Goal: Task Accomplishment & Management: Manage account settings

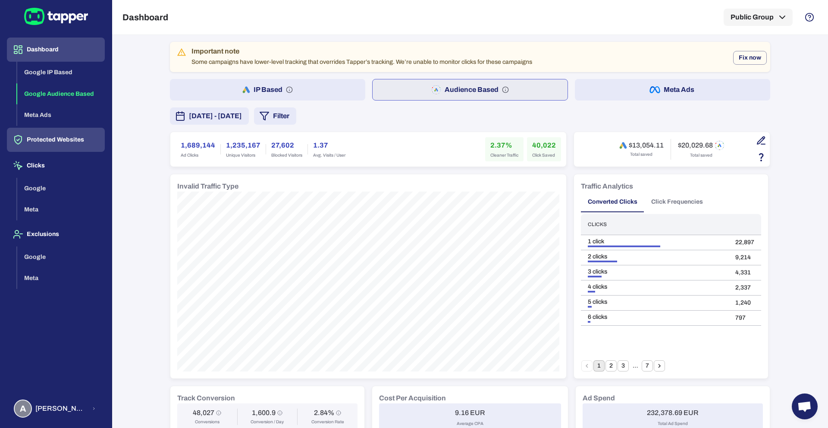
click at [64, 135] on button "Protected Websites" at bounding box center [56, 140] width 98 height 24
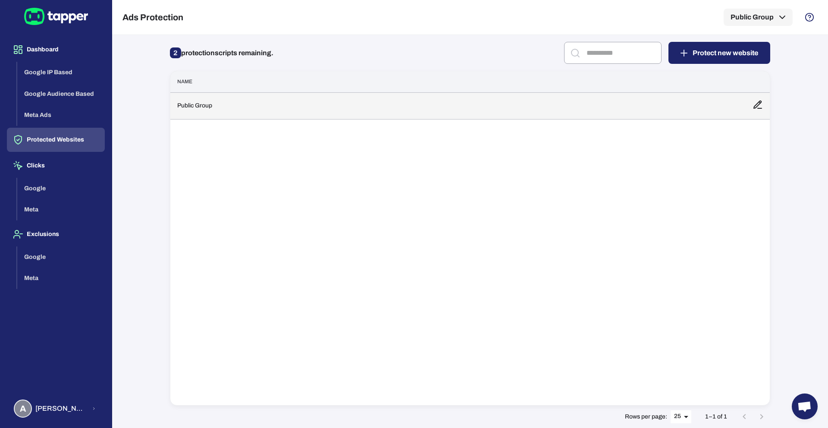
click at [252, 103] on td "Public Group" at bounding box center [457, 105] width 575 height 27
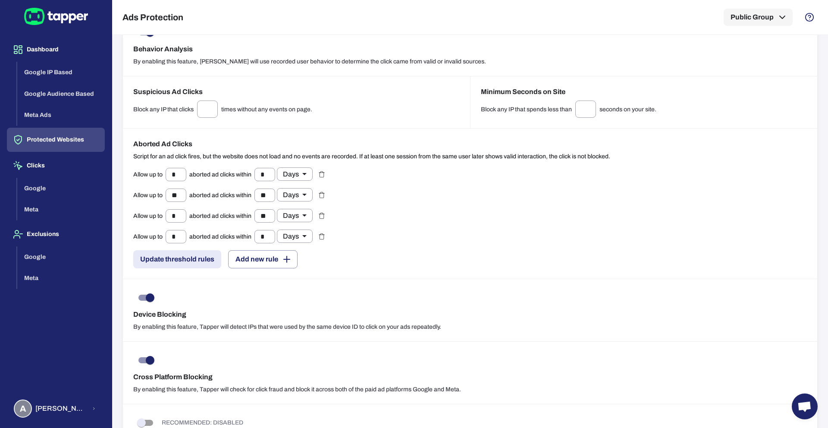
scroll to position [673, 0]
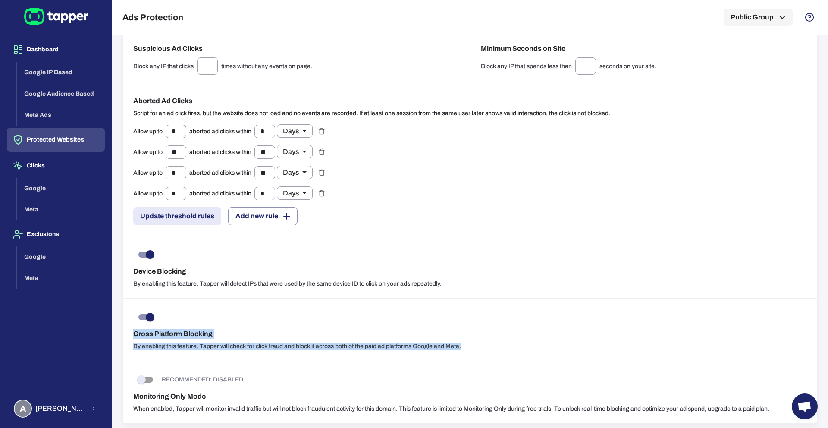
drag, startPoint x: 465, startPoint y: 341, endPoint x: 134, endPoint y: 322, distance: 331.7
click at [134, 322] on div "Cross Platform Blocking By enabling this feature, Tapper will check for click f…" at bounding box center [470, 329] width 694 height 63
click at [134, 318] on div "Cross Platform Blocking By enabling this feature, Tapper will check for click f…" at bounding box center [470, 329] width 694 height 63
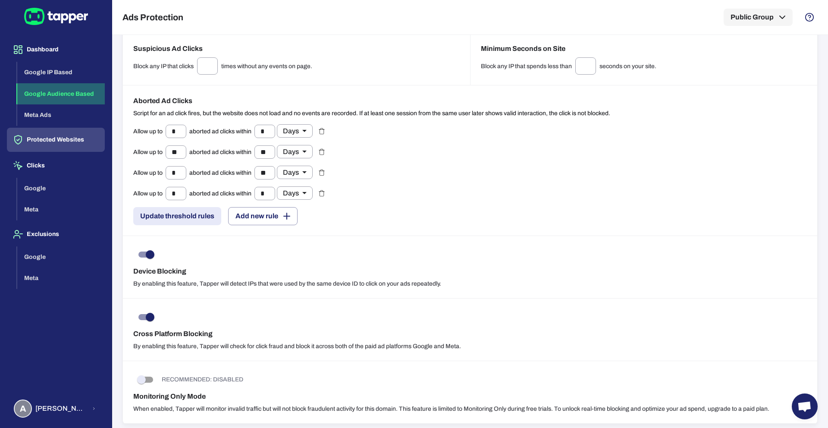
click at [71, 98] on button "Google Audience Based" at bounding box center [61, 94] width 88 height 22
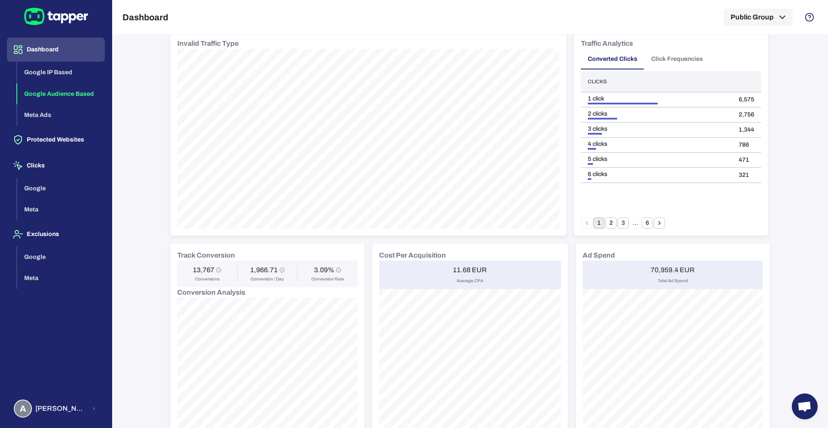
scroll to position [55, 0]
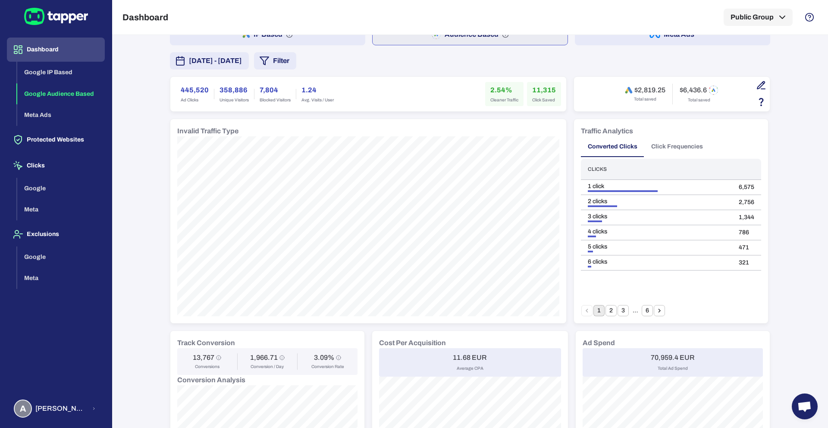
click at [674, 146] on button "Click Frequencies" at bounding box center [677, 146] width 66 height 21
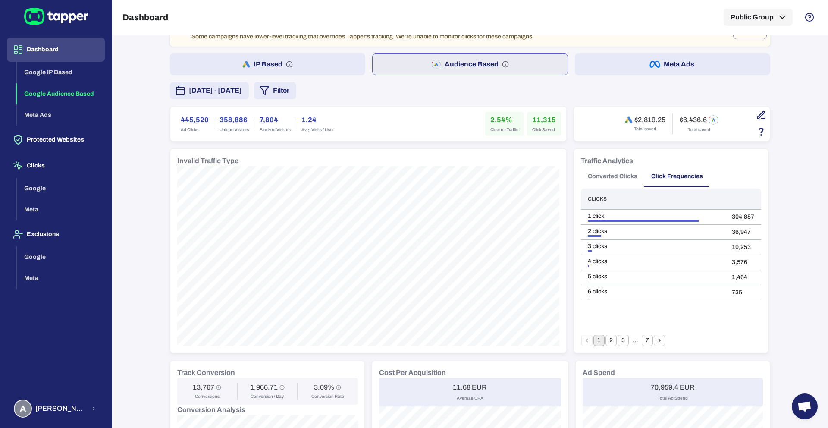
scroll to position [16, 0]
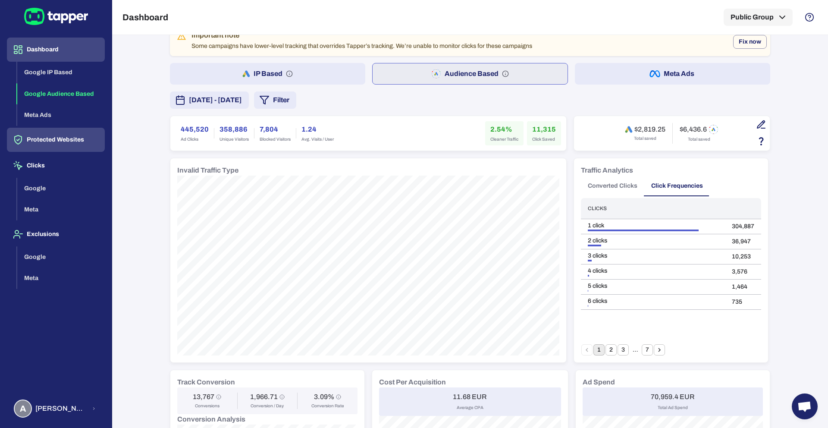
click at [60, 147] on button "Protected Websites" at bounding box center [56, 140] width 98 height 24
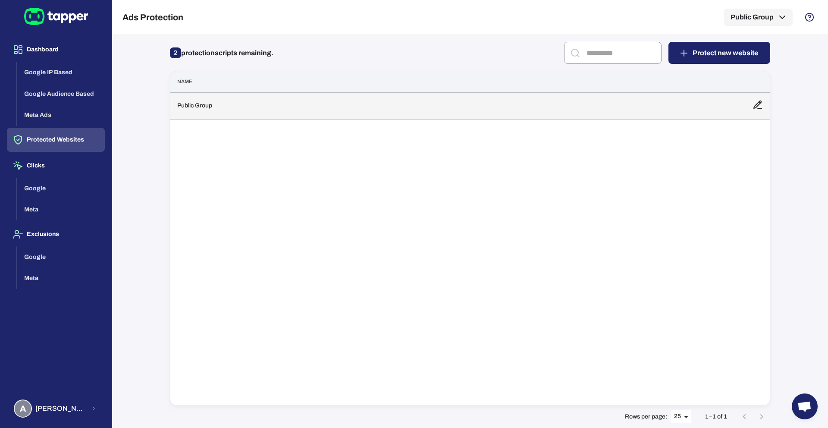
click at [225, 115] on td "Public Group" at bounding box center [457, 105] width 575 height 27
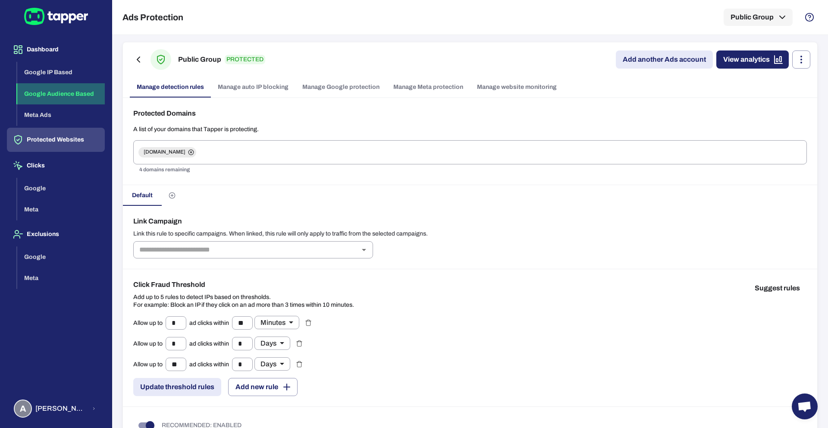
click at [64, 92] on button "Google Audience Based" at bounding box center [61, 94] width 88 height 22
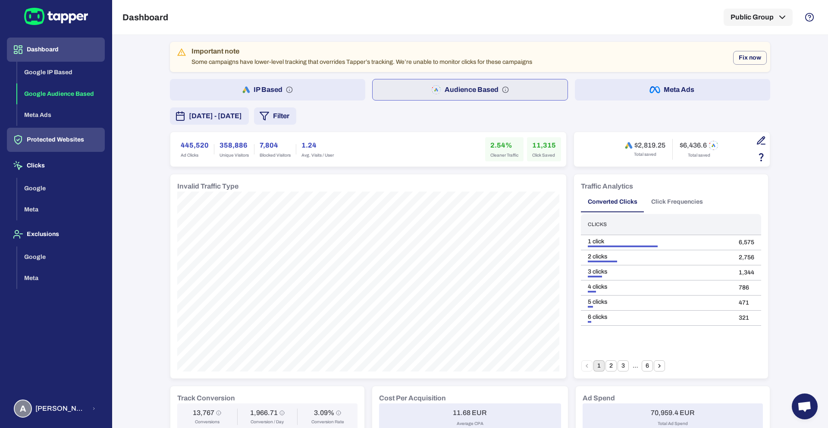
click at [50, 145] on button "Protected Websites" at bounding box center [56, 140] width 98 height 24
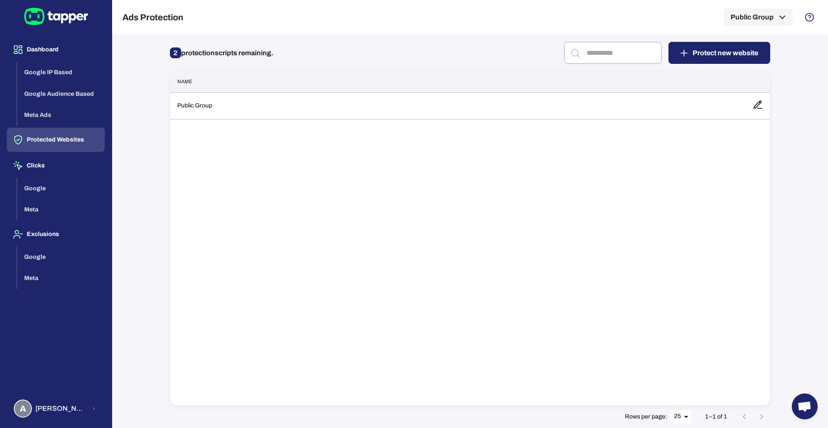
click at [230, 122] on div "Name Public Group" at bounding box center [470, 238] width 600 height 335
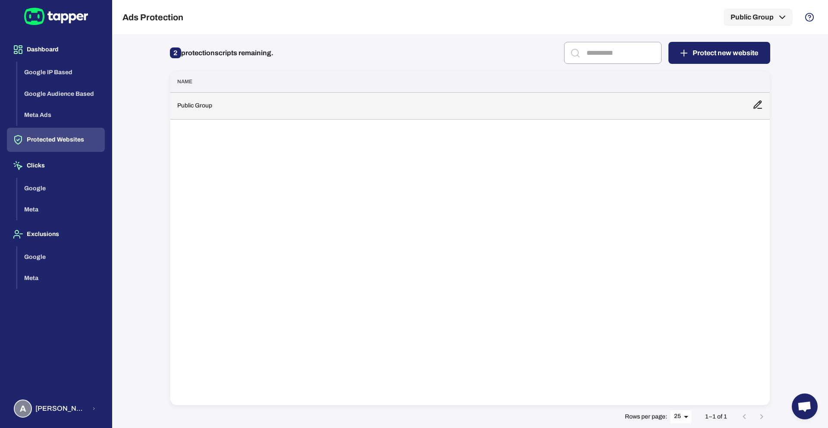
click at [233, 112] on td "Public Group" at bounding box center [457, 105] width 575 height 27
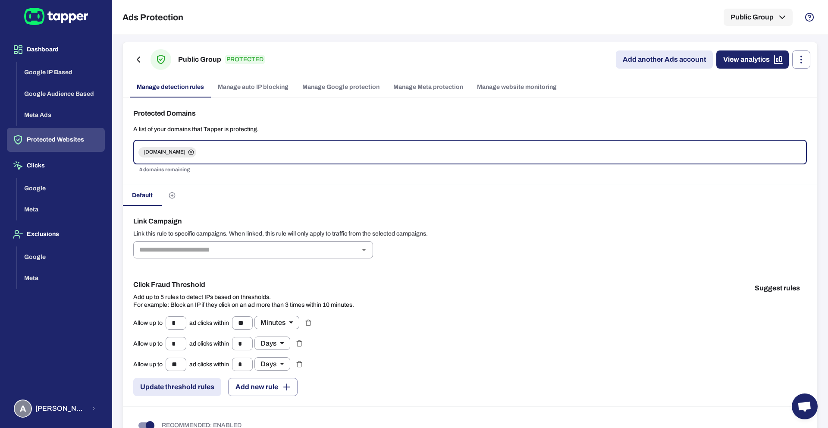
scroll to position [59, 0]
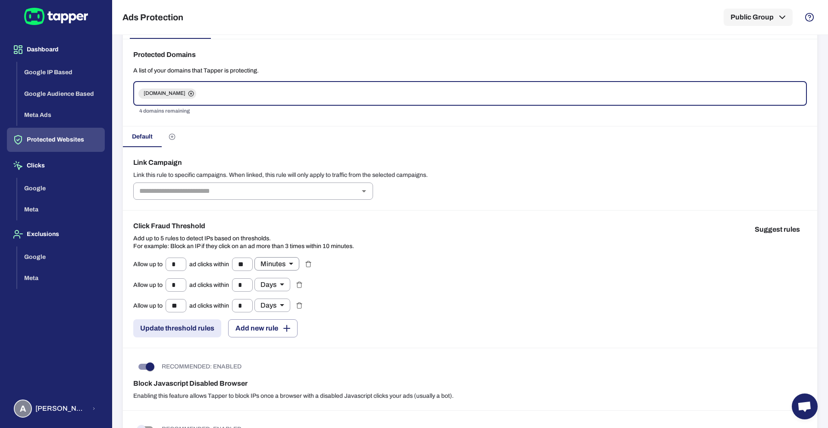
click at [279, 264] on body "Dashboard Google IP Based Google Audience Based Meta Ads Protected Websites Cli…" at bounding box center [414, 214] width 828 height 428
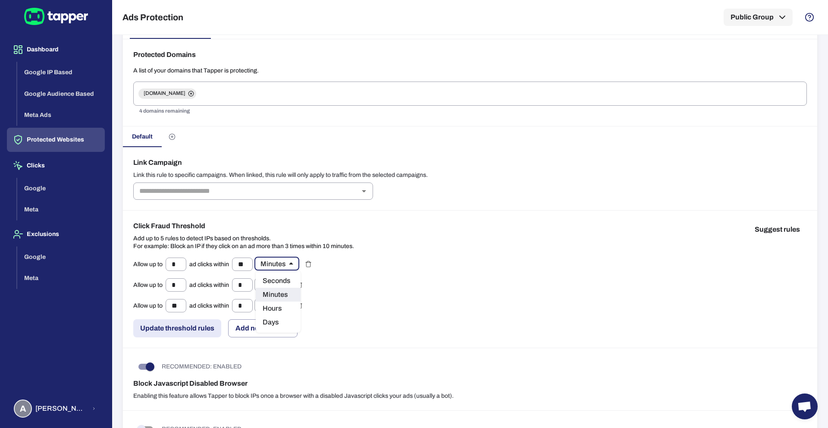
click at [461, 333] on div at bounding box center [414, 214] width 828 height 428
click at [81, 90] on button "Google Audience Based" at bounding box center [61, 94] width 88 height 22
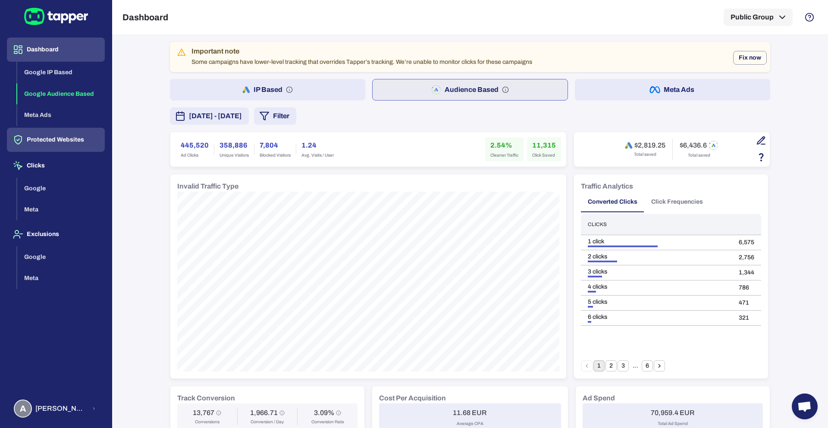
click at [79, 144] on button "Protected Websites" at bounding box center [56, 140] width 98 height 24
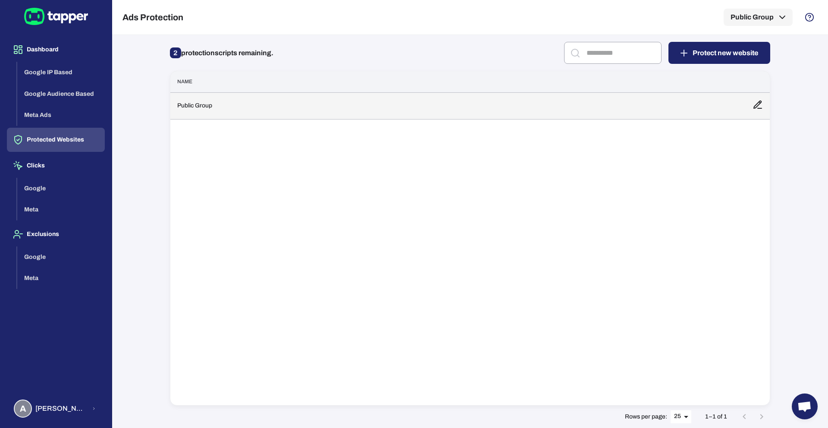
click at [247, 97] on td "Public Group" at bounding box center [457, 105] width 575 height 27
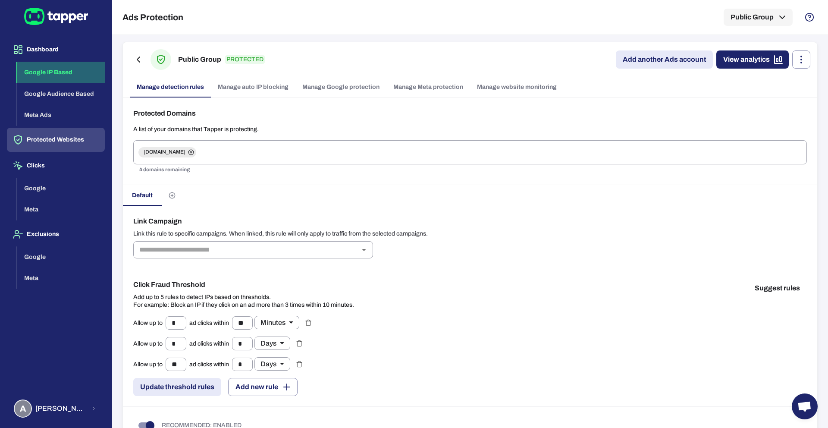
click at [70, 75] on button "Google IP Based" at bounding box center [61, 73] width 88 height 22
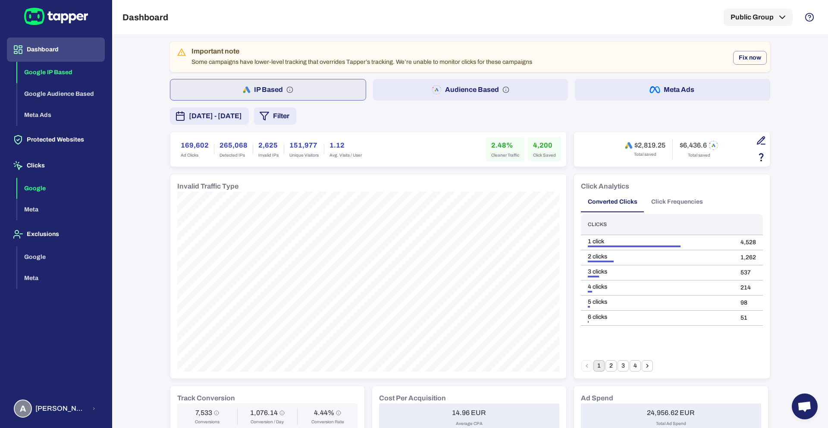
click at [43, 193] on button "Google" at bounding box center [61, 189] width 88 height 22
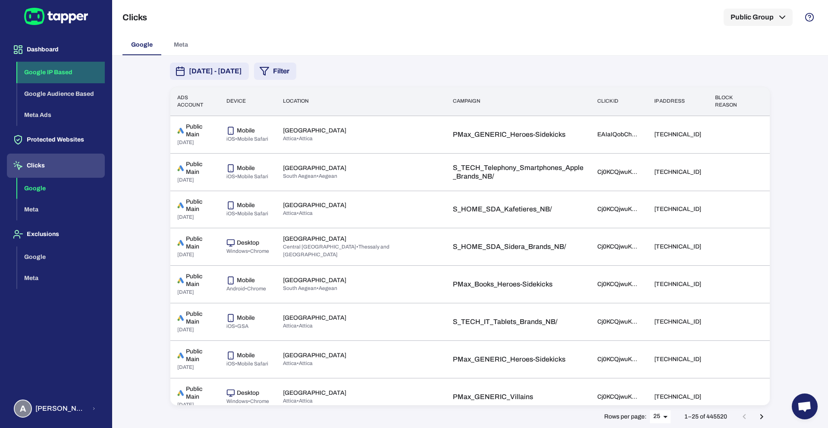
click at [49, 73] on button "Google IP Based" at bounding box center [61, 73] width 88 height 22
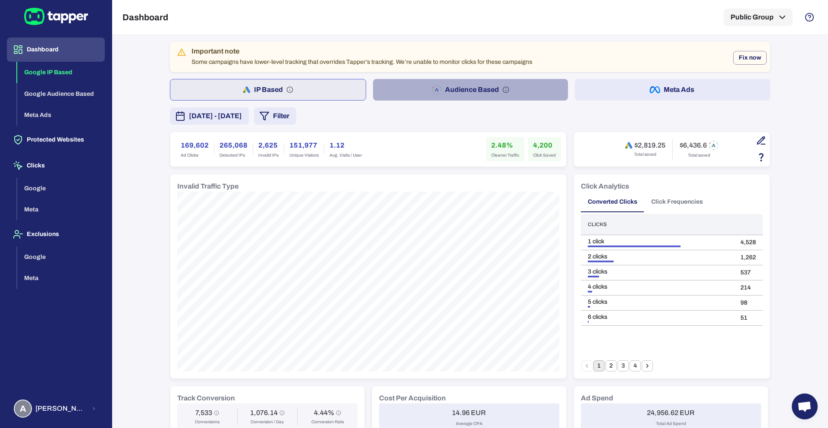
click at [450, 93] on button "Audience Based" at bounding box center [470, 90] width 195 height 22
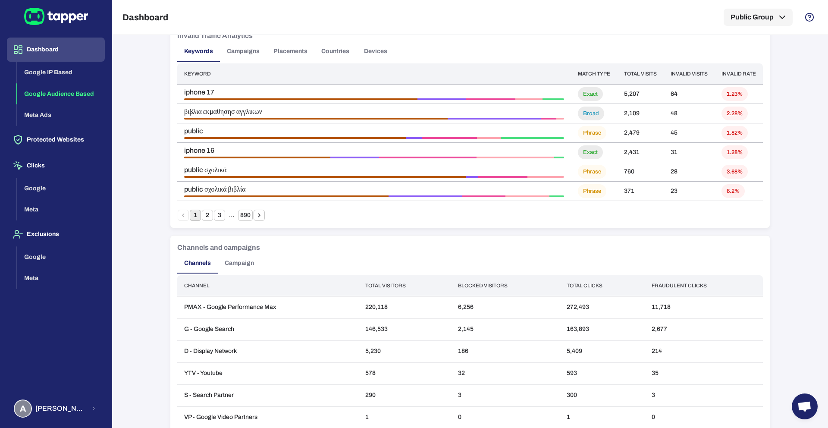
scroll to position [592, 0]
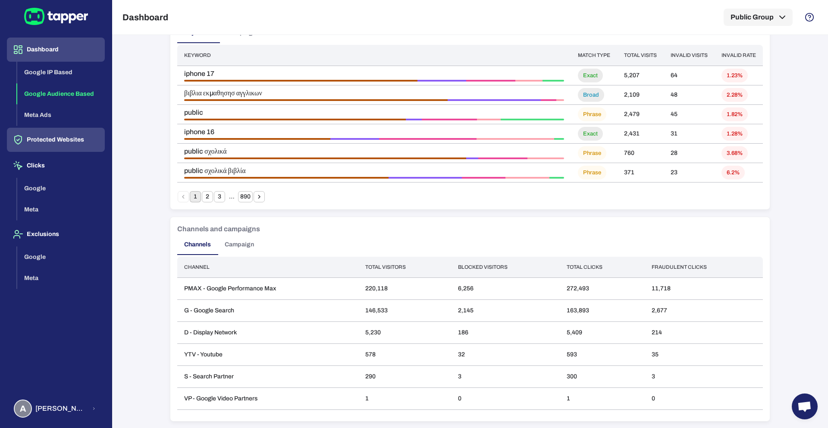
click at [43, 137] on button "Protected Websites" at bounding box center [56, 140] width 98 height 24
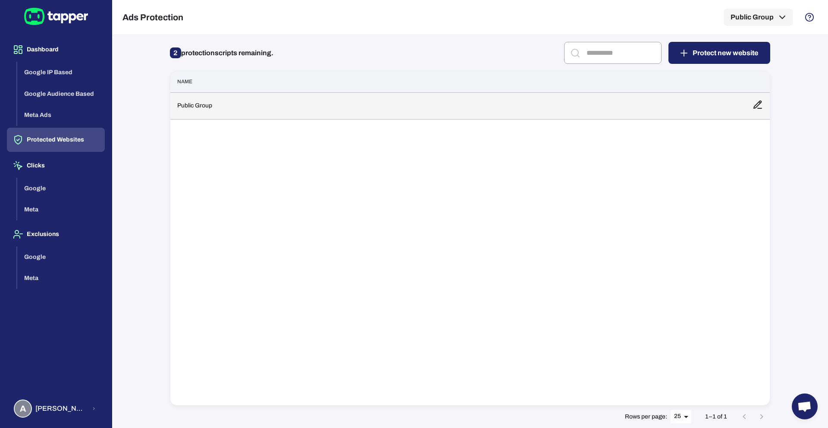
click at [270, 111] on td "Public Group" at bounding box center [457, 105] width 575 height 27
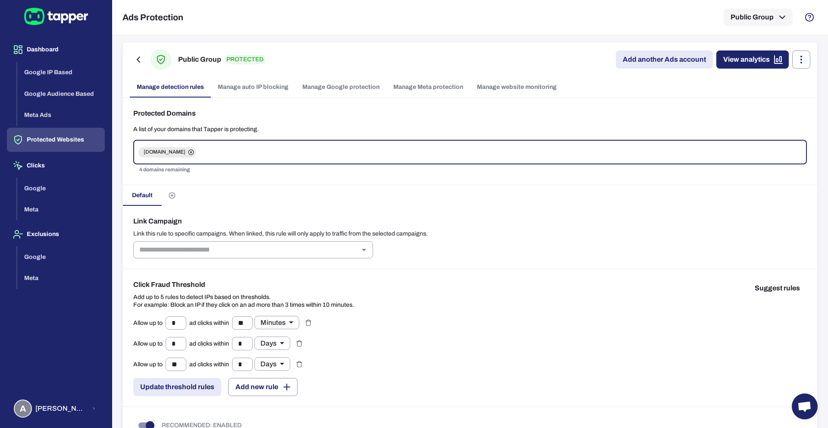
click at [439, 86] on link "Manage Meta protection" at bounding box center [428, 87] width 84 height 21
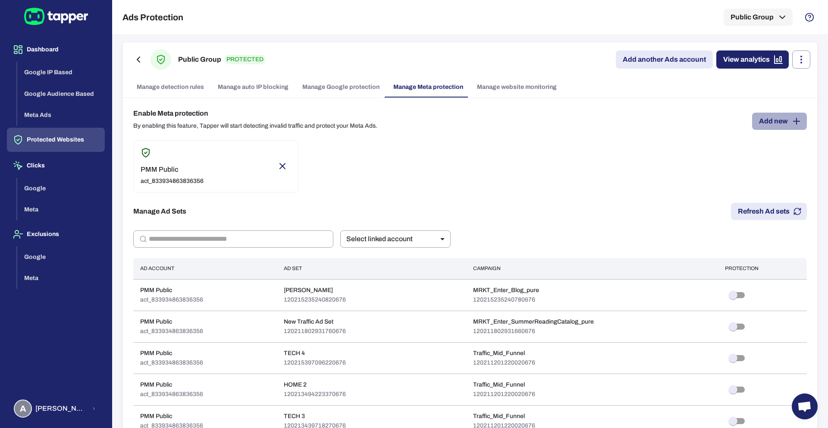
click at [760, 124] on button "Add new" at bounding box center [779, 121] width 55 height 17
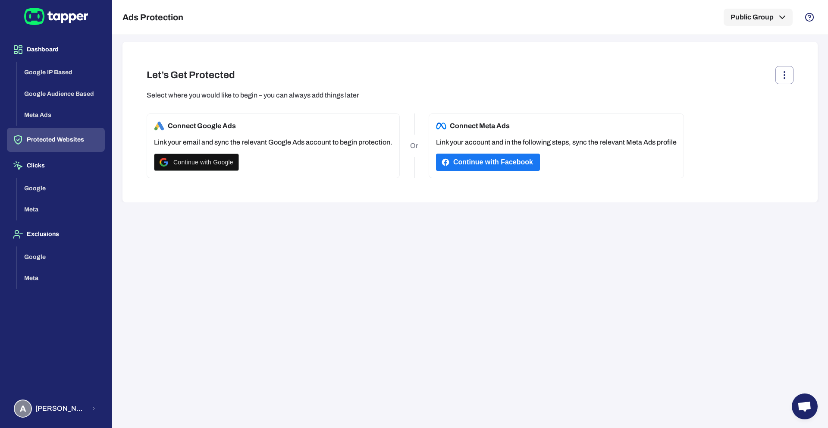
click at [59, 137] on button "Protected Websites" at bounding box center [56, 140] width 98 height 24
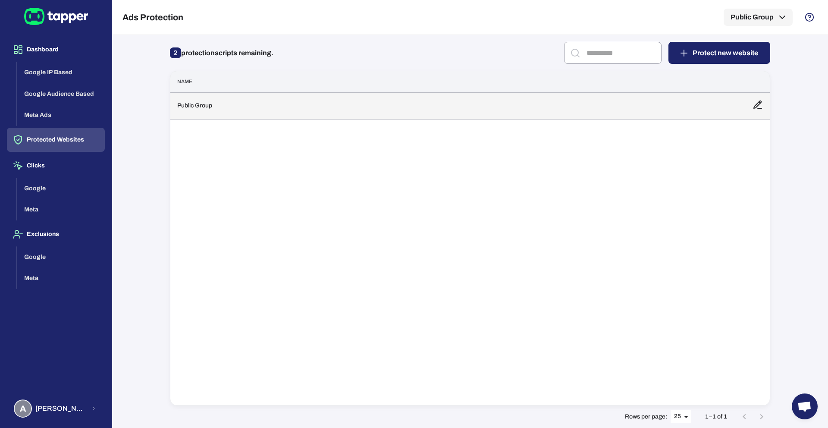
click at [296, 110] on td "Public Group" at bounding box center [457, 105] width 575 height 27
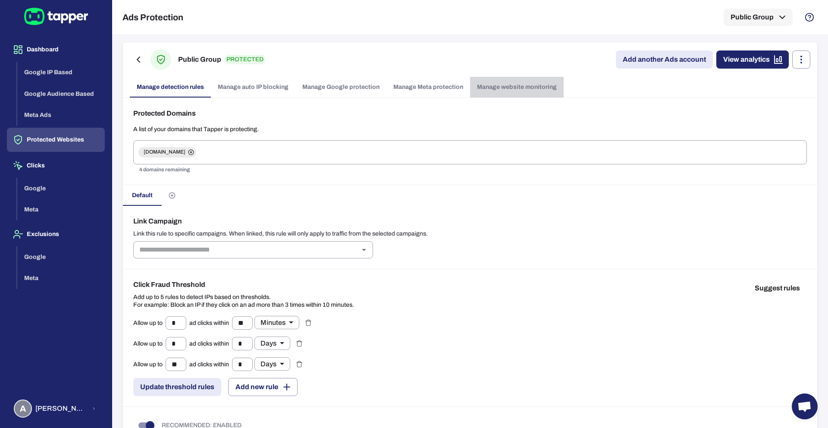
click at [519, 95] on link "Manage website monitoring" at bounding box center [517, 87] width 94 height 21
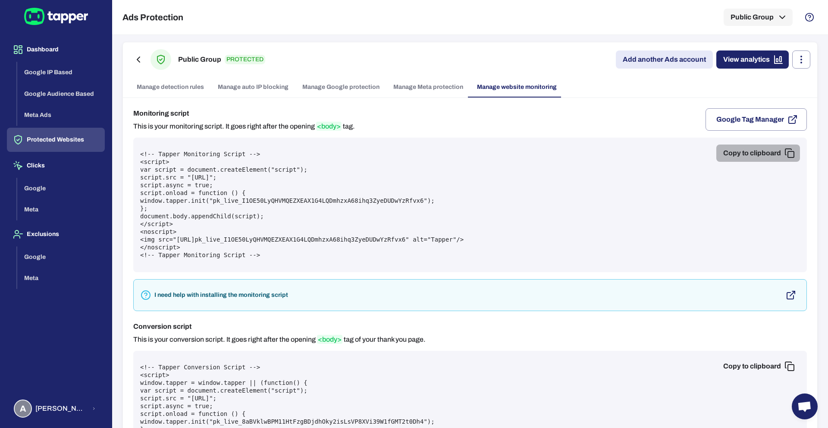
click at [740, 144] on button "Copy to clipboard" at bounding box center [758, 152] width 84 height 17
click at [336, 89] on link "Manage Google protection" at bounding box center [340, 87] width 91 height 21
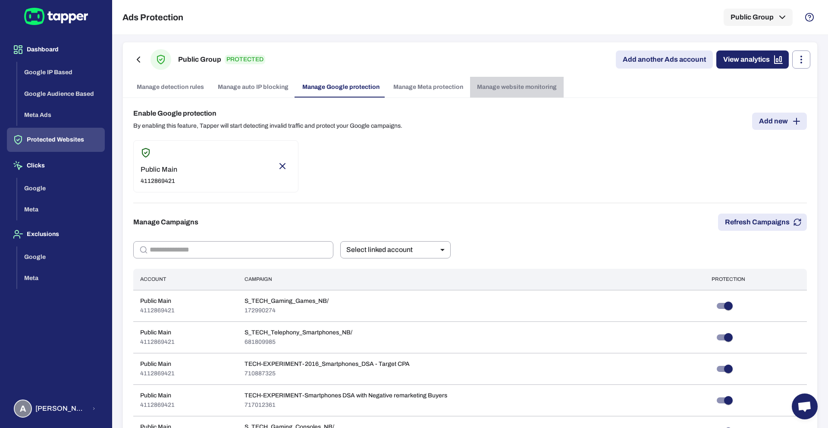
click at [531, 90] on link "Manage website monitoring" at bounding box center [517, 87] width 94 height 21
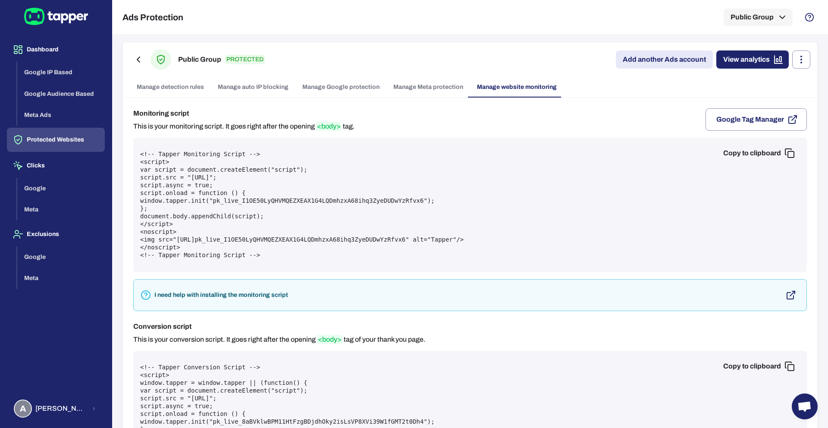
click at [325, 88] on link "Manage Google protection" at bounding box center [340, 87] width 91 height 21
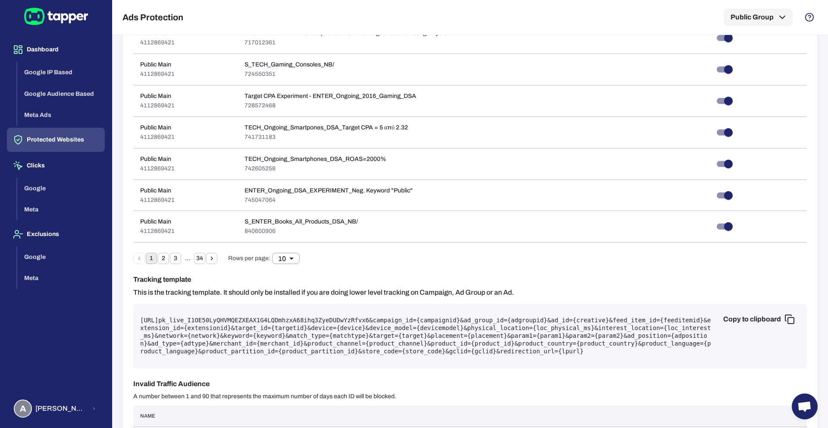
scroll to position [418, 0]
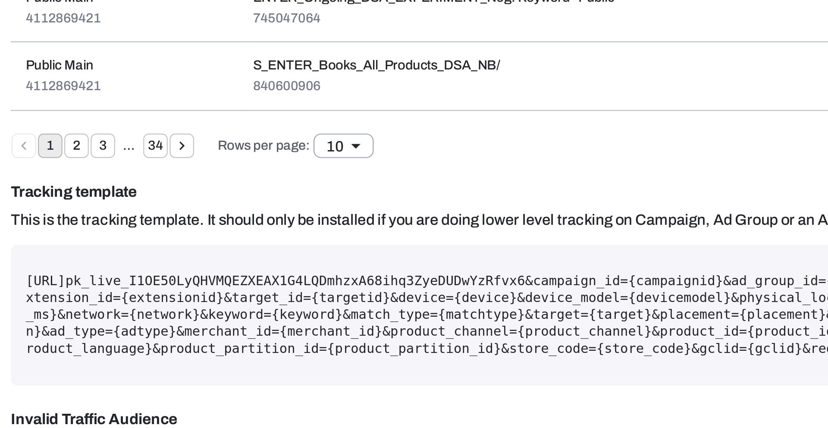
drag, startPoint x: 141, startPoint y: 263, endPoint x: 267, endPoint y: 264, distance: 126.3
click at [267, 268] on pre "[URL] pk_live_I1OE50LyQHVMQEZXEAX1G4LQDmhzxA68ihq3ZyeDUDwYzRfvx6 &campaign_id={…" at bounding box center [470, 287] width 660 height 39
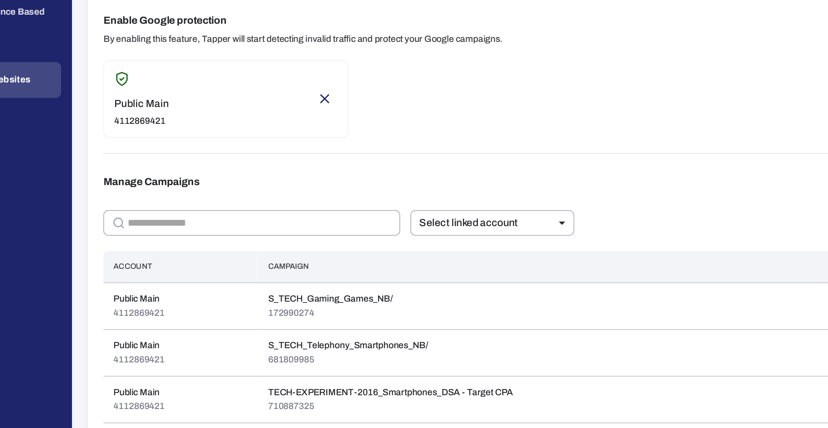
scroll to position [0, 0]
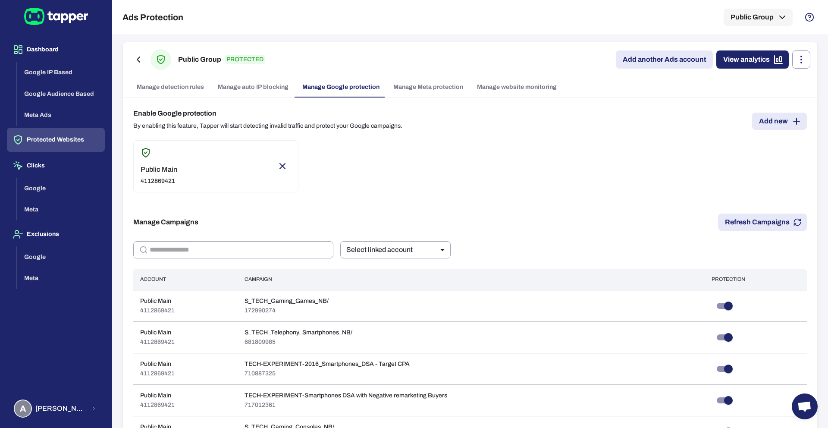
click at [513, 95] on link "Manage website monitoring" at bounding box center [517, 87] width 94 height 21
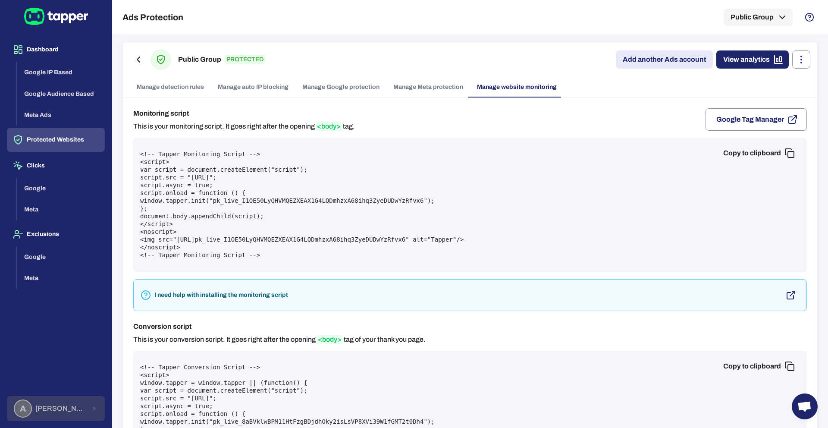
click at [50, 407] on span "[PERSON_NAME] [PERSON_NAME] Koutsogianni" at bounding box center [60, 408] width 51 height 9
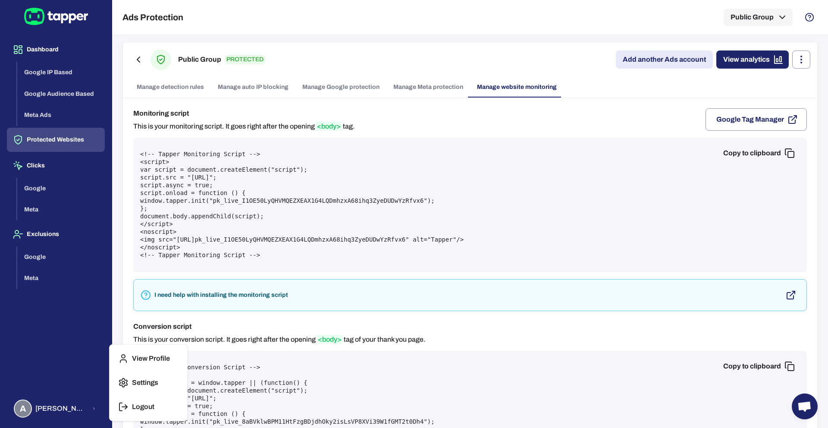
click at [138, 382] on p "Settings" at bounding box center [145, 382] width 26 height 9
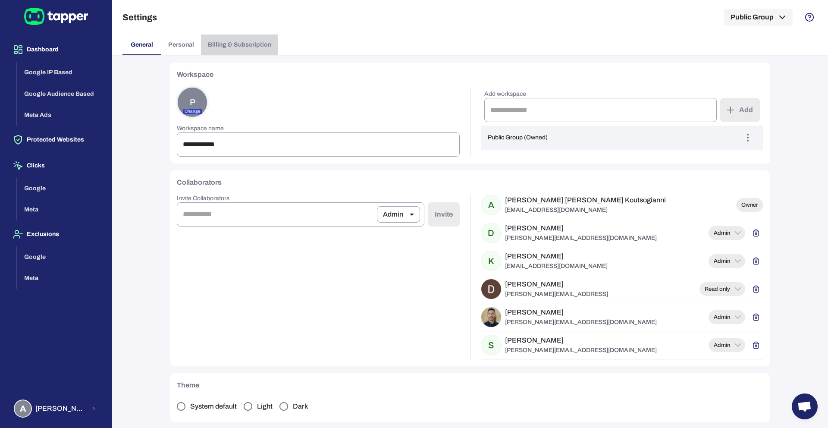
click at [244, 46] on span "Billing & Subscription" at bounding box center [239, 45] width 63 height 8
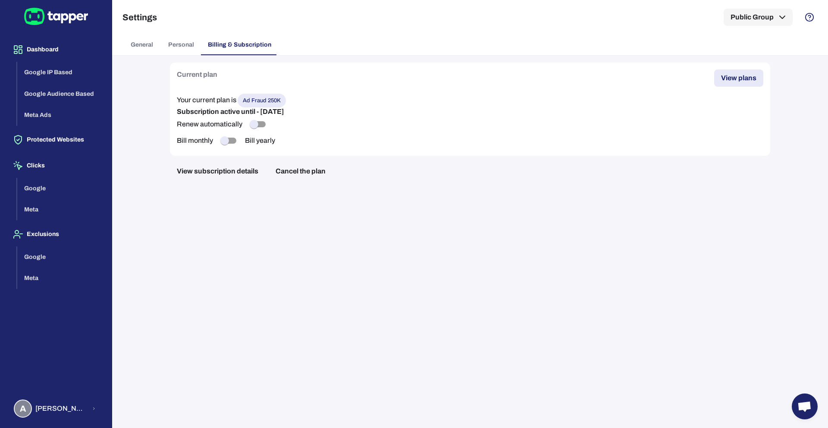
click at [741, 75] on button "View plans" at bounding box center [738, 77] width 49 height 17
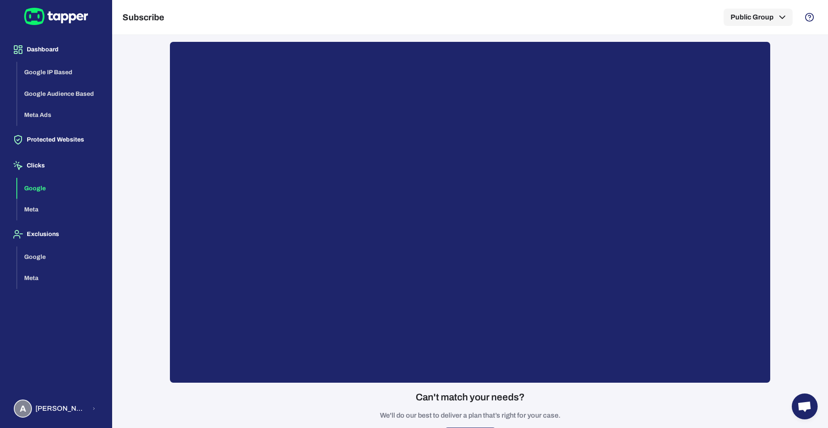
click at [45, 183] on button "Google" at bounding box center [61, 189] width 88 height 22
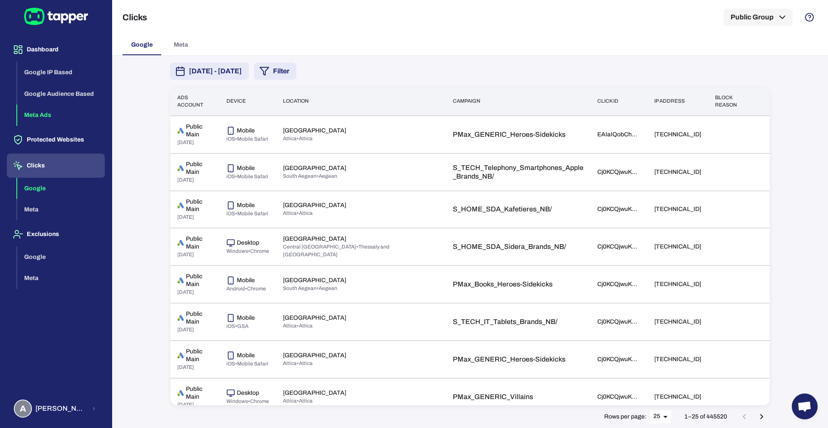
click at [33, 119] on button "Meta Ads" at bounding box center [61, 115] width 88 height 22
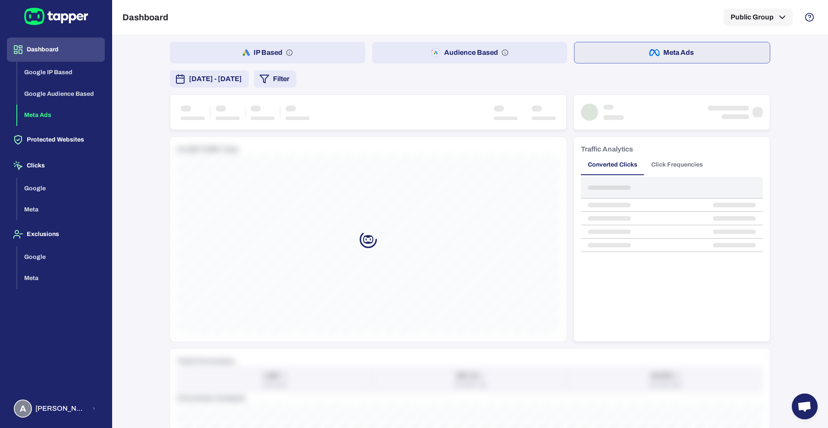
click at [35, 126] on div "Dashboard Google IP Based Google Audience Based Meta Ads Protected Websites Cli…" at bounding box center [56, 212] width 98 height 348
click at [38, 131] on button "Protected Websites" at bounding box center [56, 140] width 98 height 24
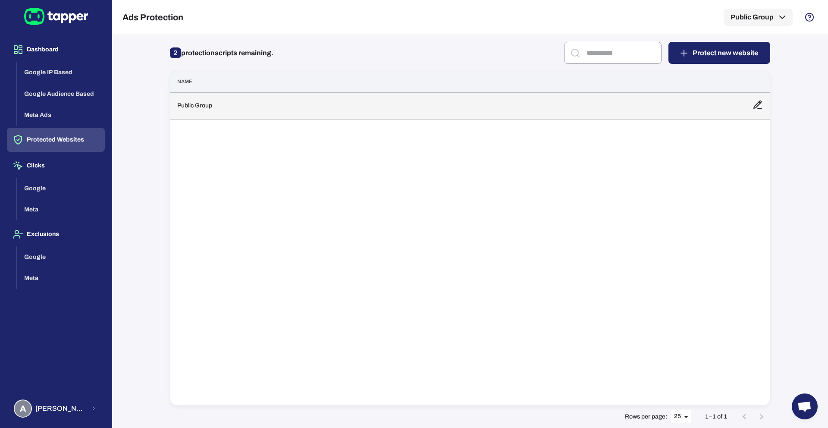
click at [363, 100] on td "Public Group" at bounding box center [457, 105] width 575 height 27
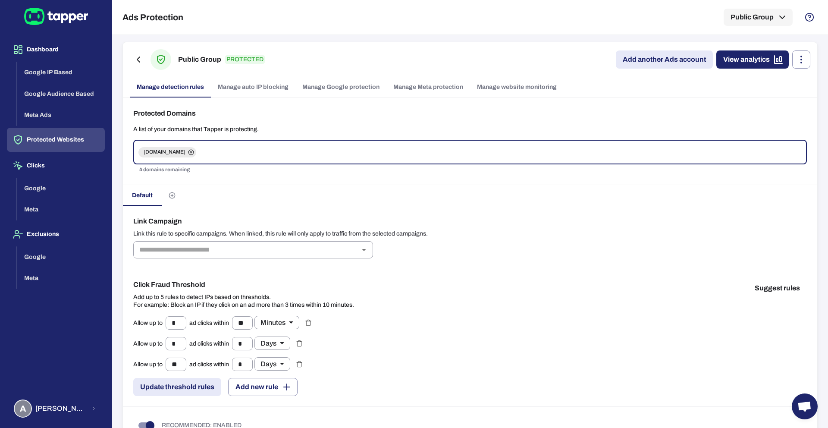
click at [426, 82] on link "Manage Meta protection" at bounding box center [428, 87] width 84 height 21
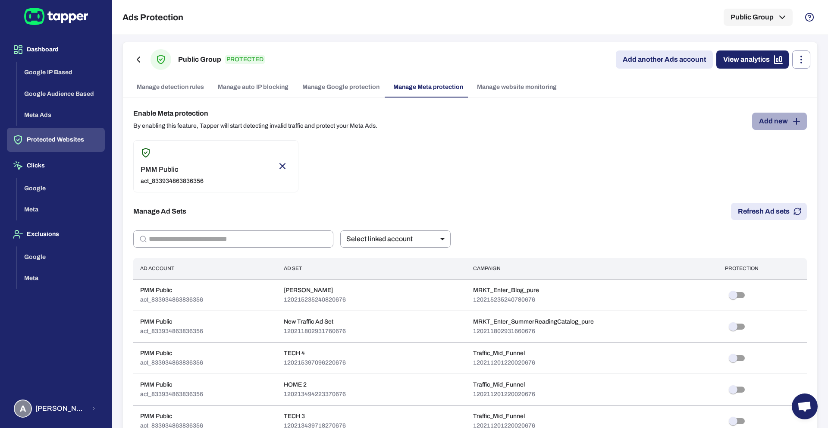
click at [754, 122] on button "Add new" at bounding box center [779, 121] width 55 height 17
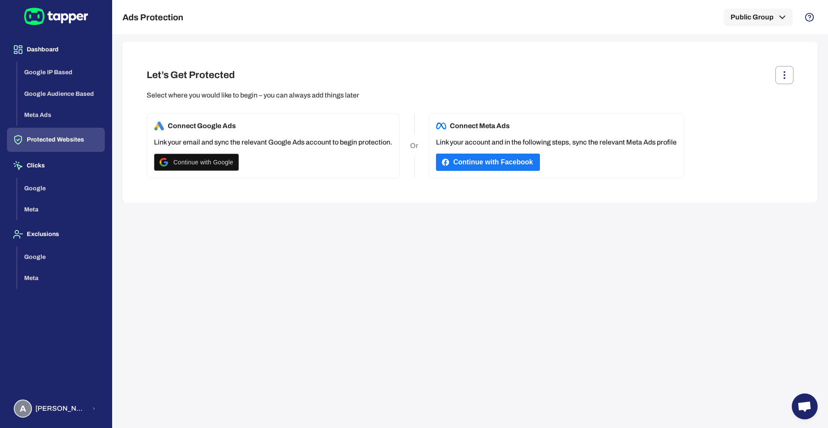
click at [63, 137] on button "Protected Websites" at bounding box center [56, 140] width 98 height 24
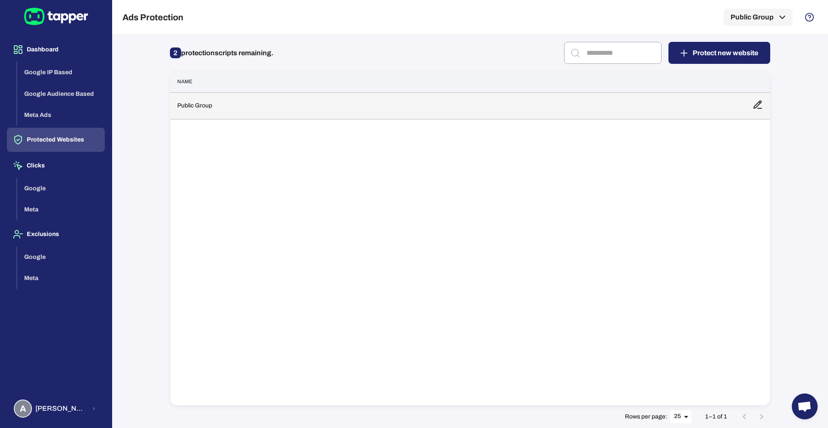
click at [212, 109] on td "Public Group" at bounding box center [457, 105] width 575 height 27
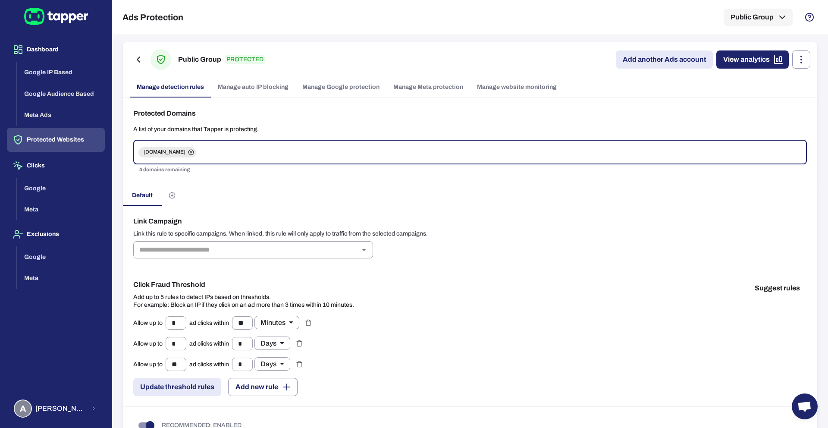
click at [507, 81] on link "Manage website monitoring" at bounding box center [517, 87] width 94 height 21
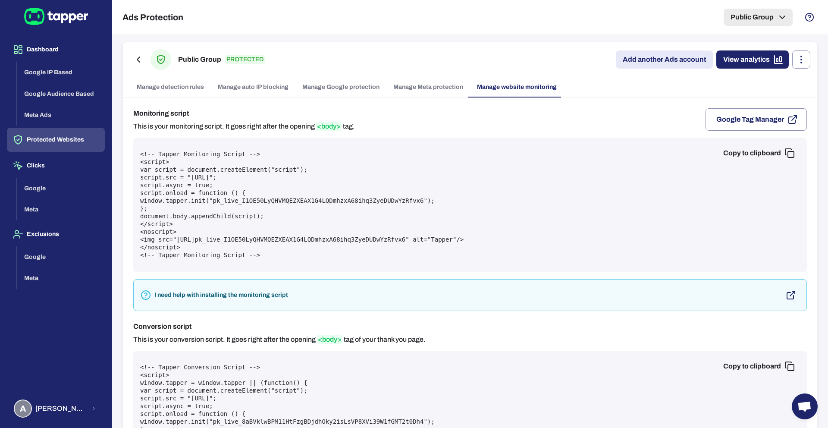
click at [747, 14] on button "Public Group" at bounding box center [757, 17] width 69 height 17
click at [62, 147] on div at bounding box center [414, 214] width 828 height 428
click at [44, 144] on button "Protected Websites" at bounding box center [56, 140] width 98 height 24
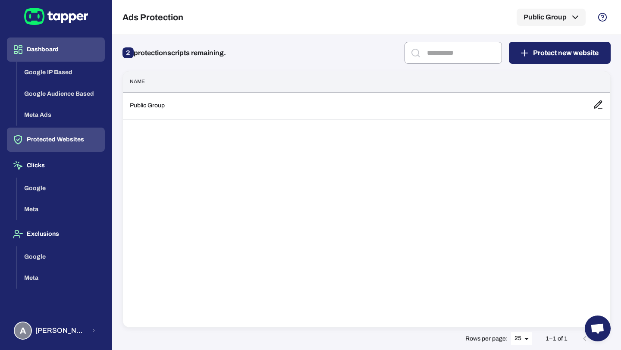
click at [43, 47] on button "Dashboard" at bounding box center [56, 50] width 98 height 24
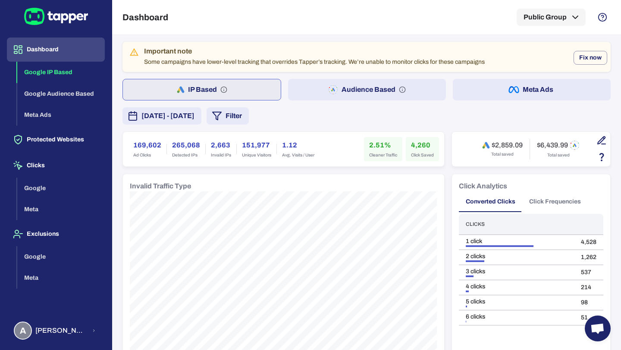
click at [610, 144] on div "$2,859.09 Total saved $6,439.99 Total saved" at bounding box center [530, 149] width 159 height 35
click at [601, 138] on icon "button" at bounding box center [601, 140] width 10 height 10
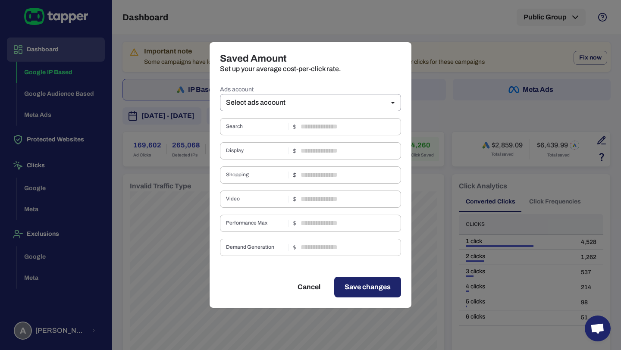
click at [305, 105] on body "Dashboard Google IP Based Google Audience Based Meta Ads Protected Websites Cli…" at bounding box center [310, 175] width 621 height 350
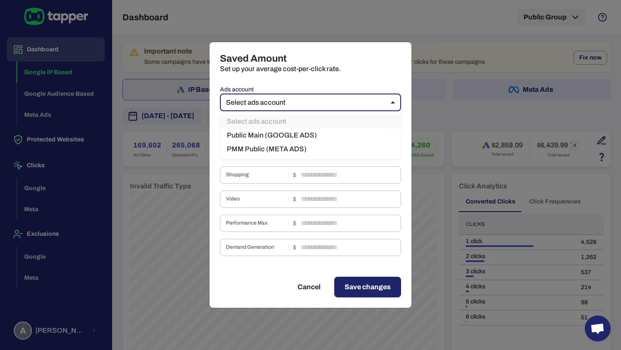
click at [296, 130] on li "Public Main (GOOGLE ADS)" at bounding box center [310, 135] width 181 height 14
type input "***"
type input "****"
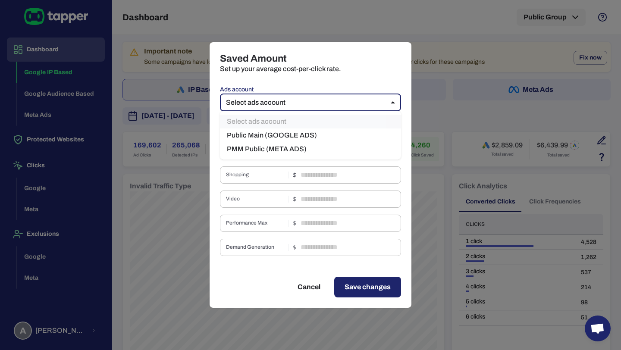
type input "***"
type input "****"
type input "*"
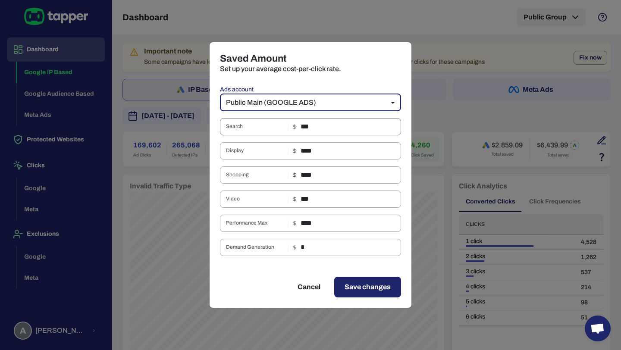
click at [302, 128] on input "***" at bounding box center [351, 126] width 100 height 17
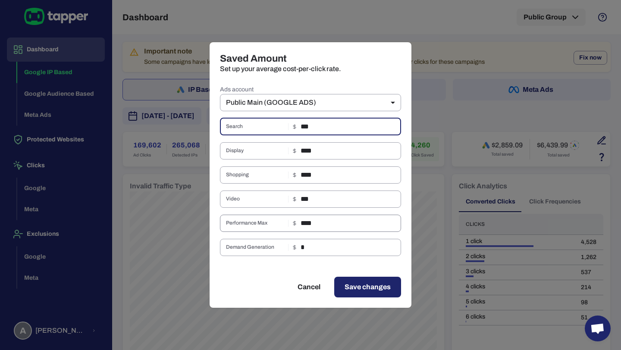
type input "***"
click at [304, 225] on input "****" at bounding box center [351, 223] width 100 height 17
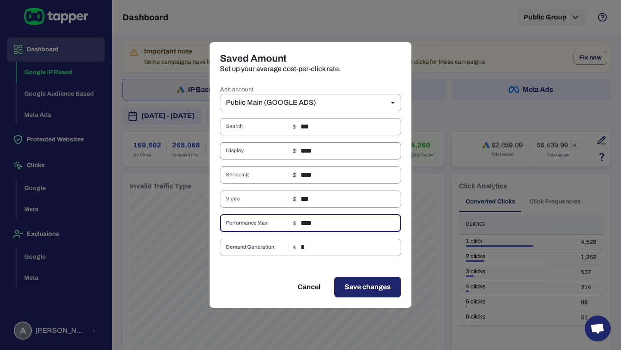
type input "****"
click at [307, 147] on input "****" at bounding box center [351, 150] width 100 height 17
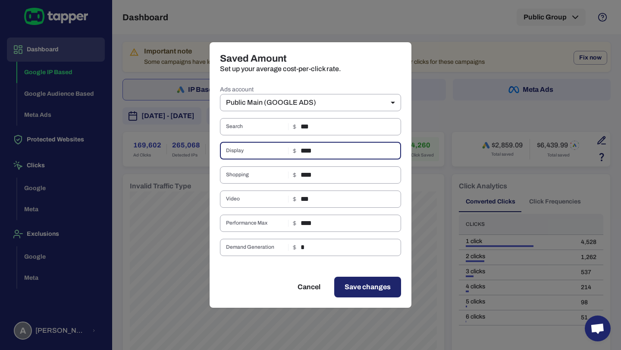
type input "****"
click at [350, 286] on span "Save changes" at bounding box center [367, 287] width 46 height 10
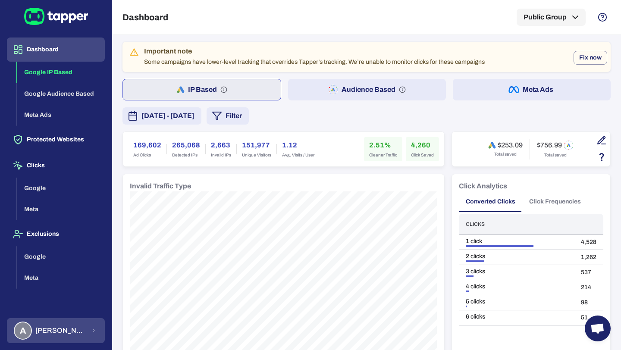
click at [44, 334] on span "[PERSON_NAME] [PERSON_NAME] Koutsogianni" at bounding box center [60, 330] width 51 height 9
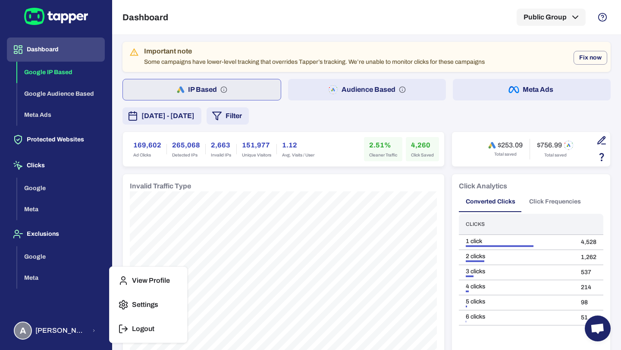
click at [138, 335] on button "Logout" at bounding box center [148, 329] width 71 height 21
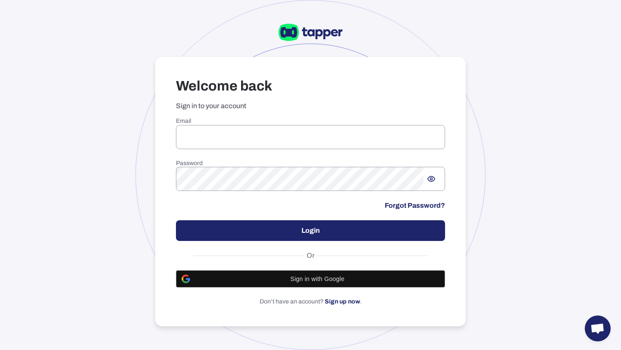
type input "**********"
click at [253, 233] on button "Login" at bounding box center [310, 230] width 269 height 21
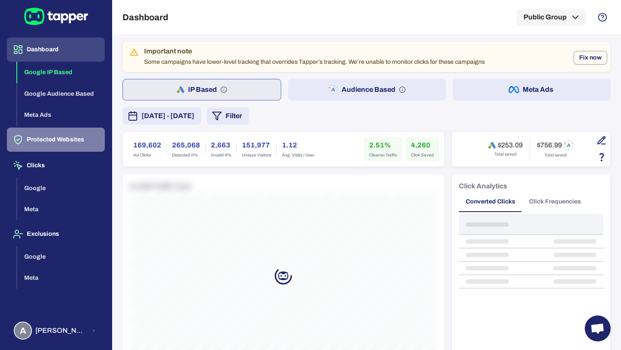
click at [49, 143] on button "Protected Websites" at bounding box center [56, 140] width 98 height 24
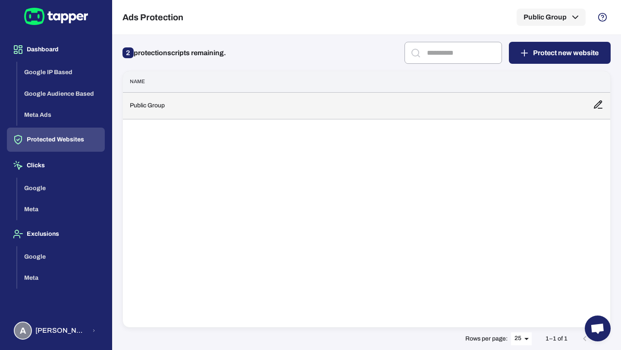
click at [311, 99] on td "Public Group" at bounding box center [354, 105] width 463 height 27
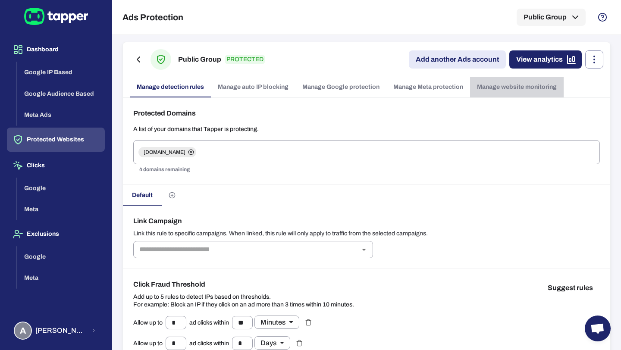
click at [523, 86] on link "Manage website monitoring" at bounding box center [517, 87] width 94 height 21
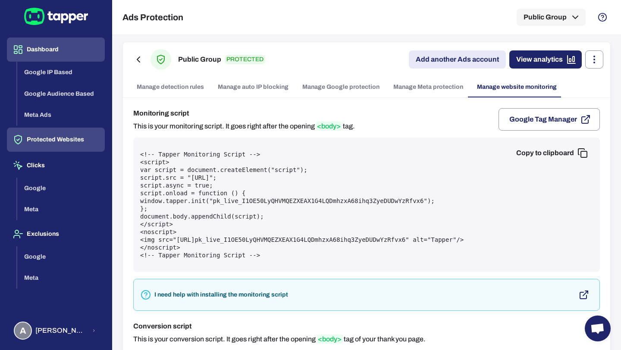
click at [73, 47] on button "Dashboard" at bounding box center [56, 50] width 98 height 24
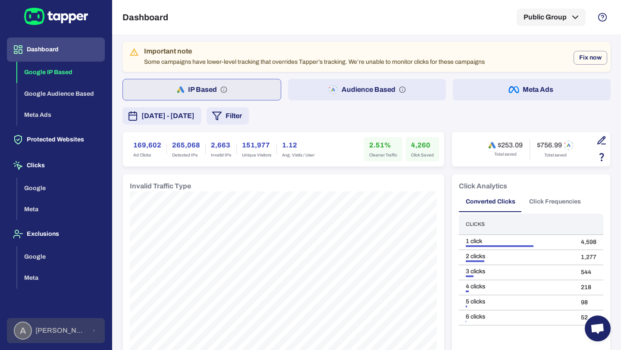
click at [64, 328] on span "[PERSON_NAME] [PERSON_NAME] Koutsogianni" at bounding box center [60, 330] width 51 height 9
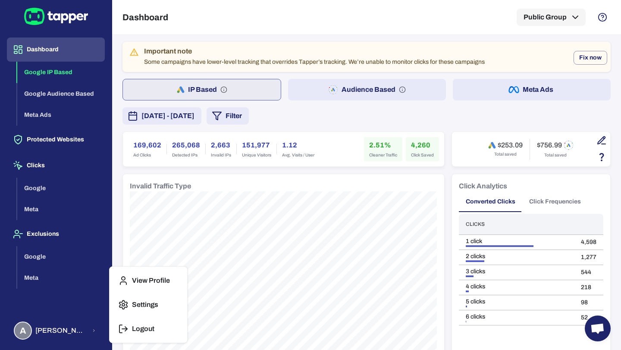
click at [130, 330] on button "Logout" at bounding box center [148, 329] width 71 height 21
